Goal: Transaction & Acquisition: Purchase product/service

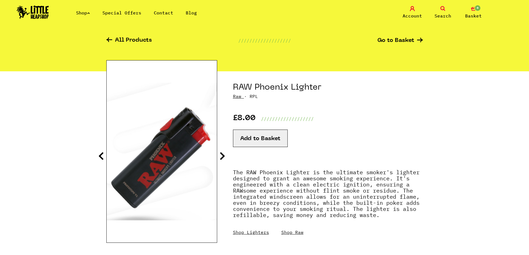
scroll to position [28, 0]
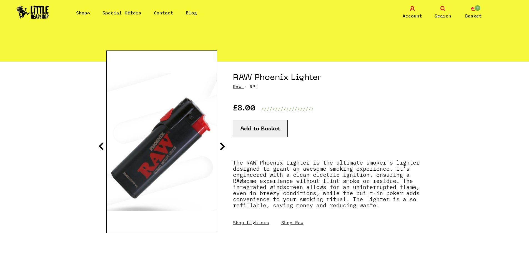
click at [223, 145] on icon at bounding box center [222, 146] width 6 height 9
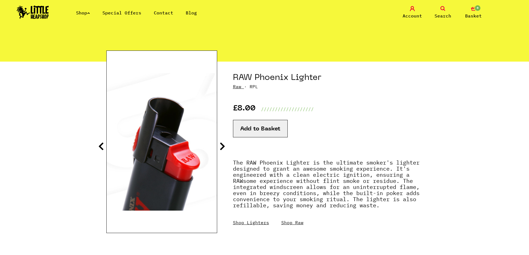
click at [223, 145] on icon at bounding box center [222, 146] width 6 height 9
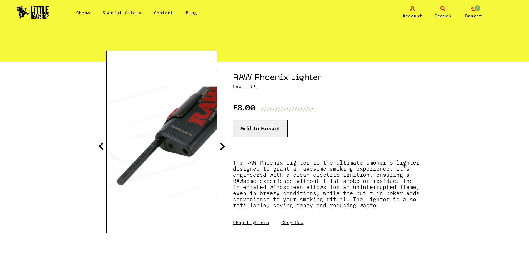
click at [223, 148] on icon at bounding box center [222, 146] width 6 height 9
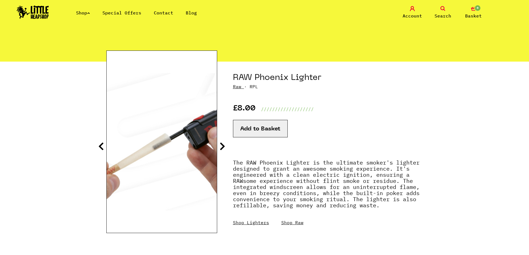
click at [223, 148] on icon at bounding box center [222, 146] width 6 height 9
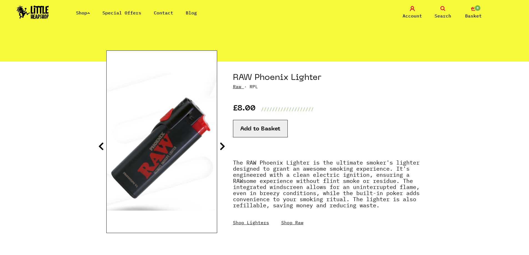
click at [223, 148] on icon at bounding box center [222, 146] width 6 height 9
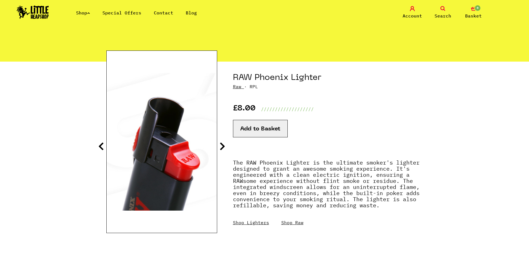
click at [223, 148] on icon at bounding box center [222, 146] width 6 height 9
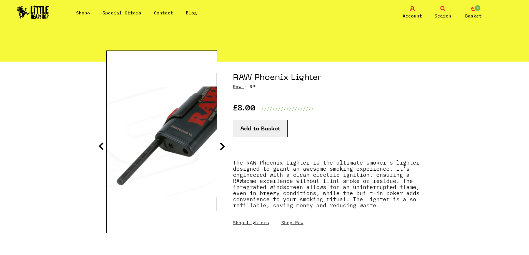
click at [223, 148] on icon at bounding box center [222, 146] width 6 height 9
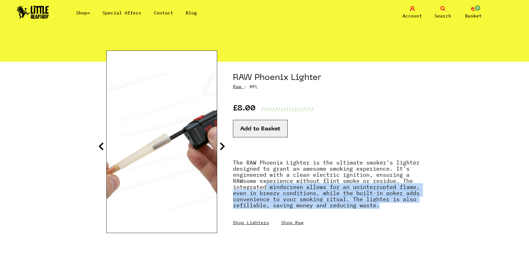
drag, startPoint x: 331, startPoint y: 216, endPoint x: 308, endPoint y: 193, distance: 33.0
click at [269, 189] on div "The RAW Phoenix Lighter is the ultimate smoker's lighter designed to grant an a…" at bounding box center [328, 190] width 190 height 72
click at [307, 193] on p "The RAW Phoenix Lighter is the ultimate smoker's lighter designed to grant an a…" at bounding box center [328, 187] width 190 height 54
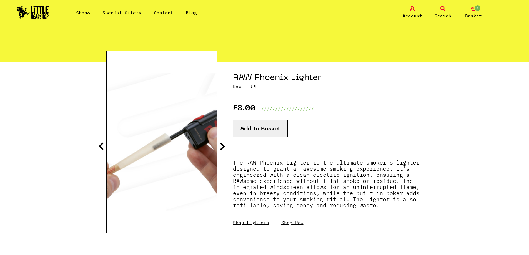
click at [277, 73] on h1 "RAW Phoenix Lighter" at bounding box center [328, 78] width 190 height 11
click at [277, 74] on h1 "RAW Phoenix Lighter" at bounding box center [328, 78] width 190 height 11
click at [276, 74] on h1 "RAW Phoenix Lighter" at bounding box center [328, 78] width 190 height 11
click at [275, 74] on h1 "RAW Phoenix Lighter" at bounding box center [328, 78] width 190 height 11
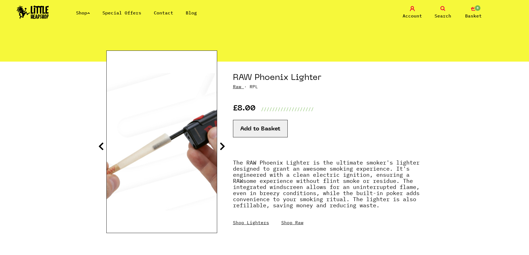
click at [302, 74] on h1 "RAW Phoenix Lighter" at bounding box center [328, 78] width 190 height 11
click at [300, 74] on h1 "RAW Phoenix Lighter" at bounding box center [328, 78] width 190 height 11
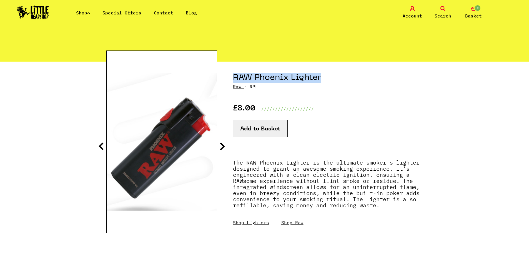
copy div "RAW Phoenix Lighter"
